Goal: Task Accomplishment & Management: Use online tool/utility

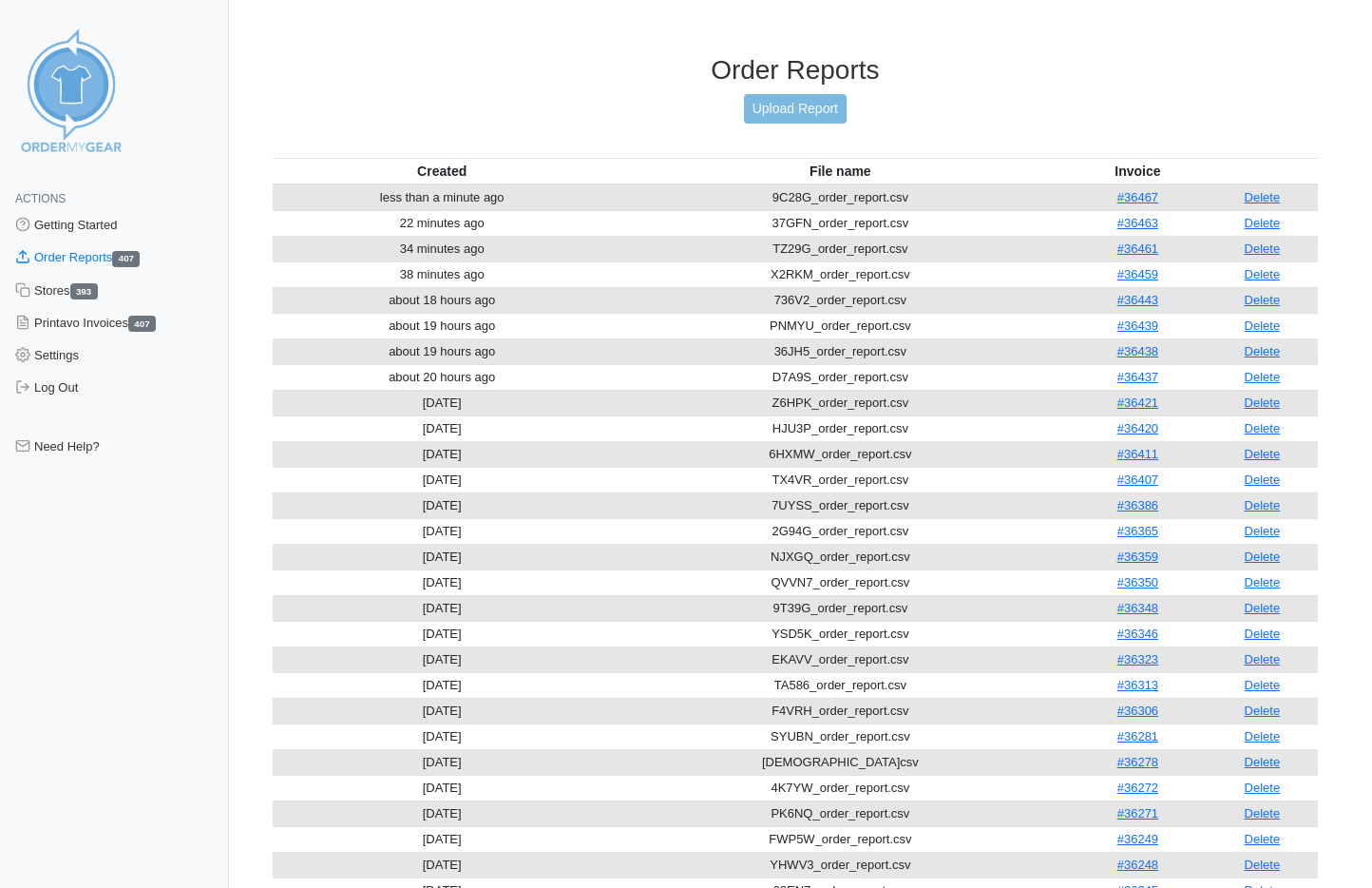
click at [778, 124] on link "Upload Report" at bounding box center [796, 108] width 103 height 29
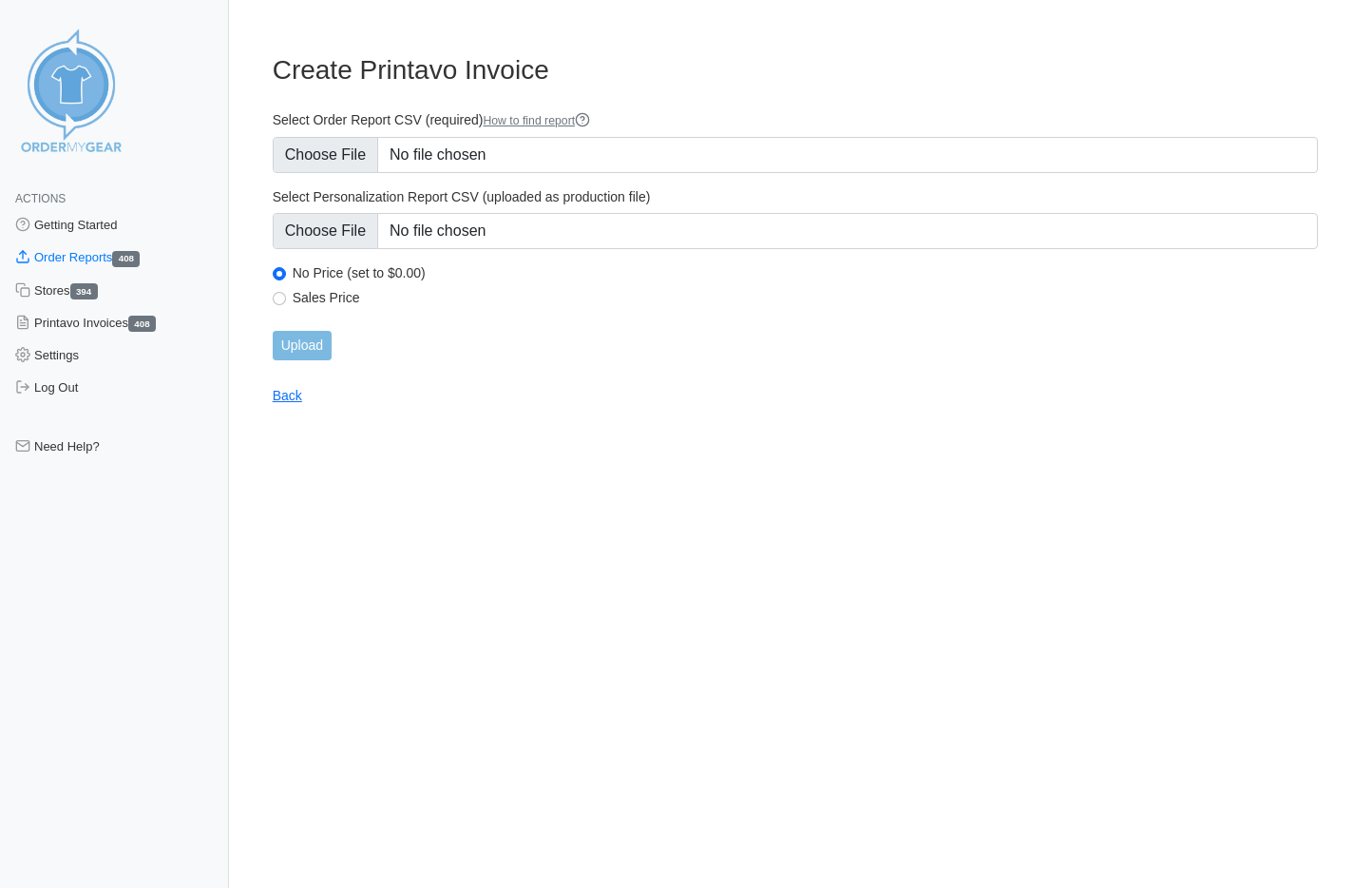
type input "C:\fakepath\NXT6X_order_report.csv"
click at [311, 344] on input "Upload" at bounding box center [302, 346] width 59 height 29
